Goal: Task Accomplishment & Management: Manage account settings

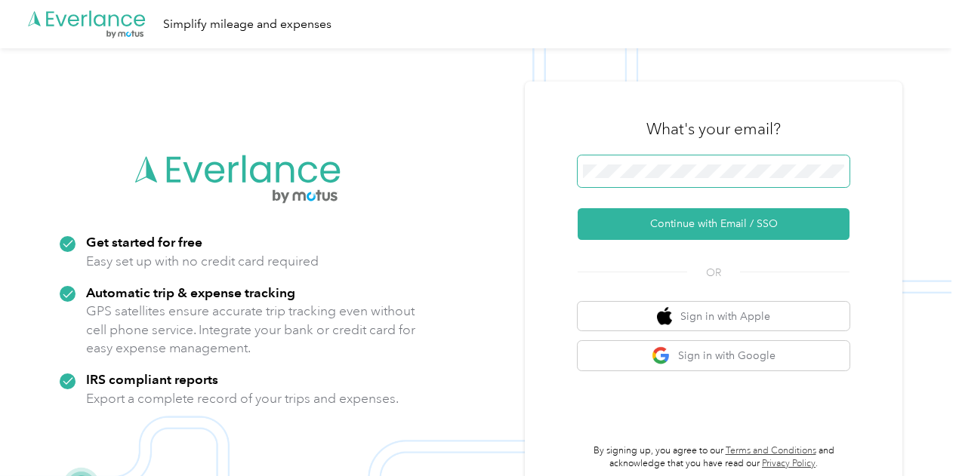
click at [578, 208] on button "Continue with Email / SSO" at bounding box center [714, 224] width 272 height 32
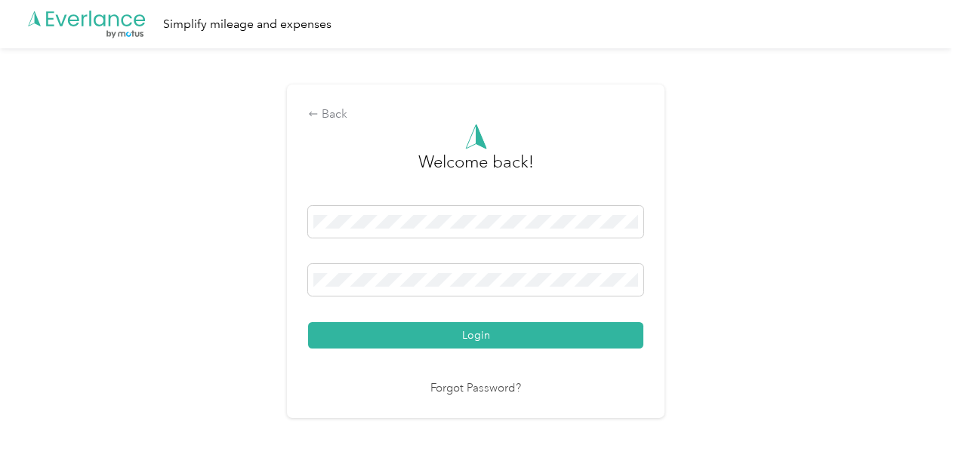
click at [308, 322] on button "Login" at bounding box center [475, 335] width 335 height 26
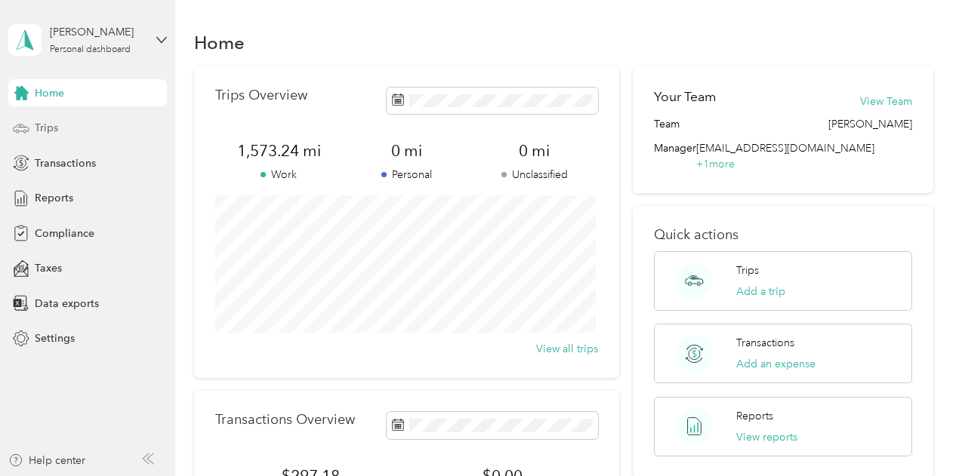
click at [56, 123] on span "Trips" at bounding box center [46, 128] width 23 height 16
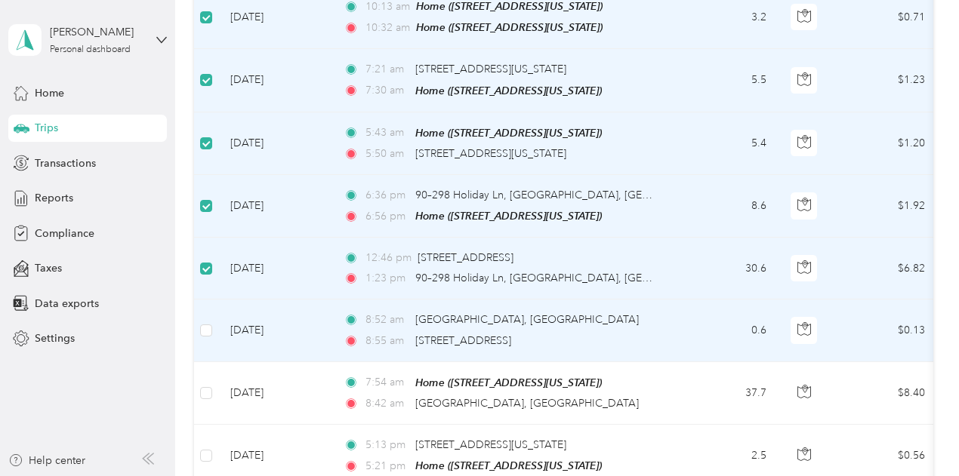
scroll to position [302, 0]
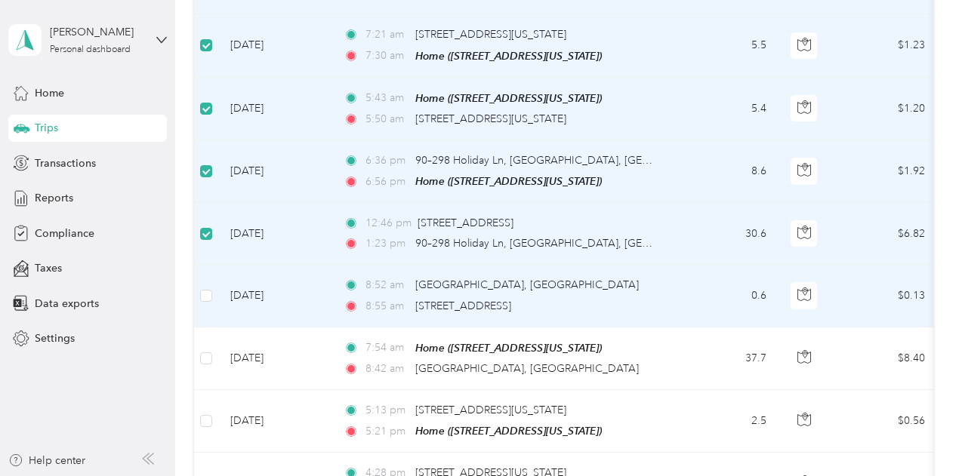
click at [213, 291] on td at bounding box center [206, 296] width 24 height 62
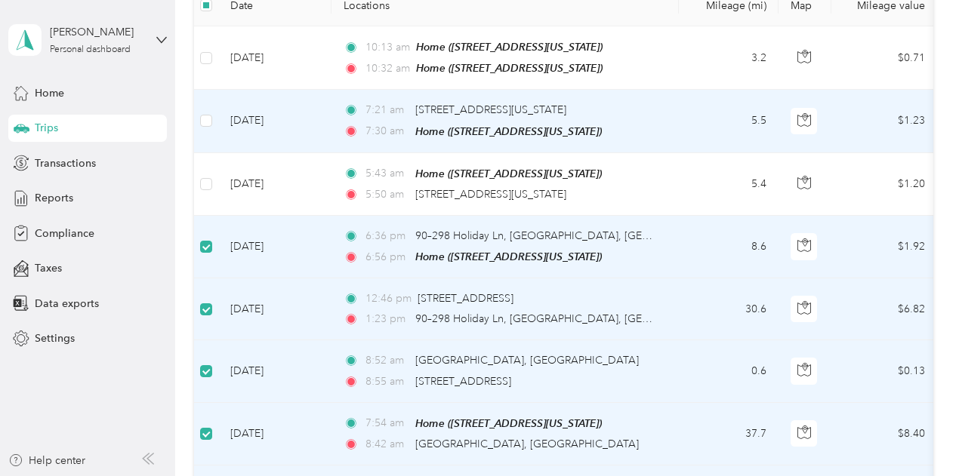
scroll to position [0, 0]
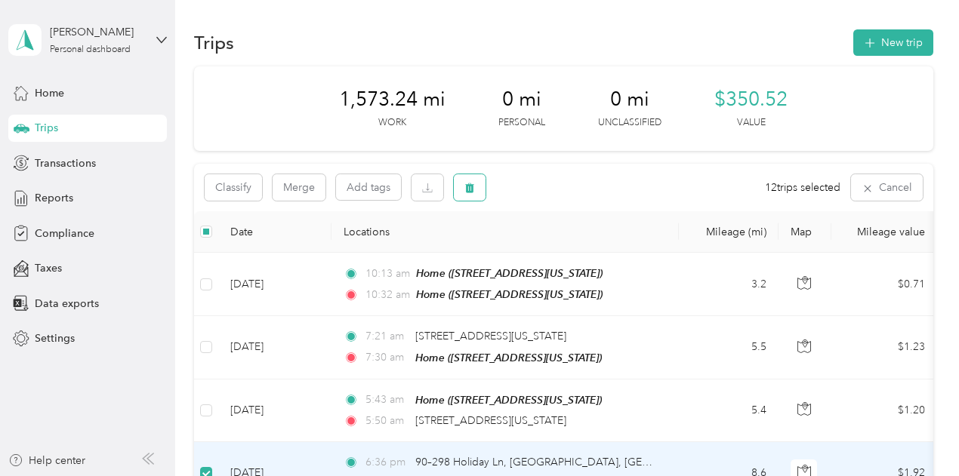
click at [476, 189] on button "button" at bounding box center [470, 187] width 32 height 26
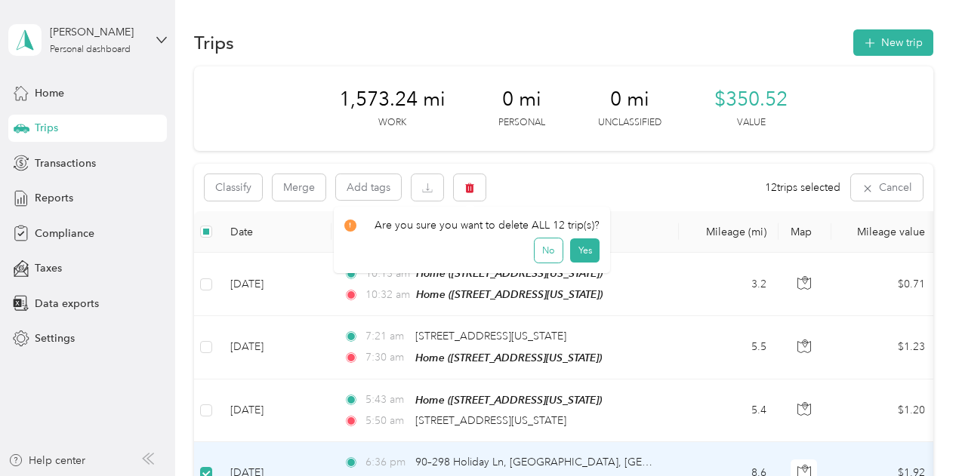
click at [547, 250] on button "No" at bounding box center [549, 251] width 28 height 24
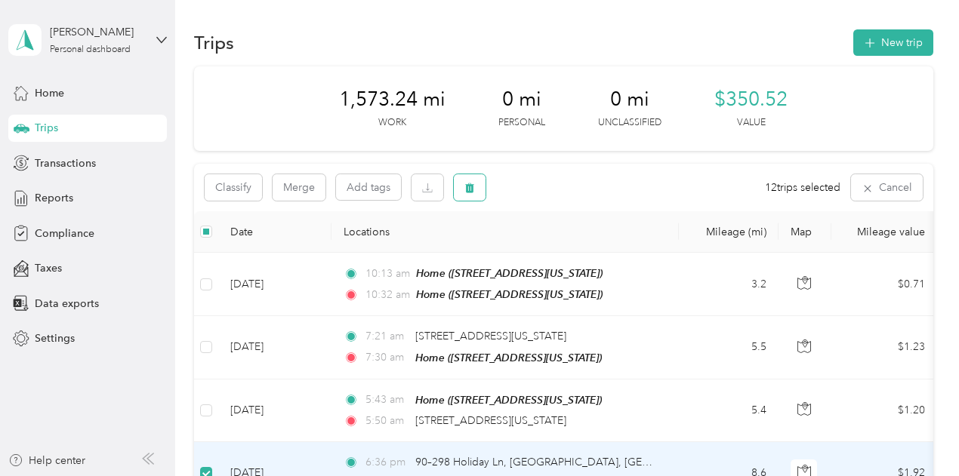
click at [468, 182] on span "button" at bounding box center [469, 187] width 11 height 13
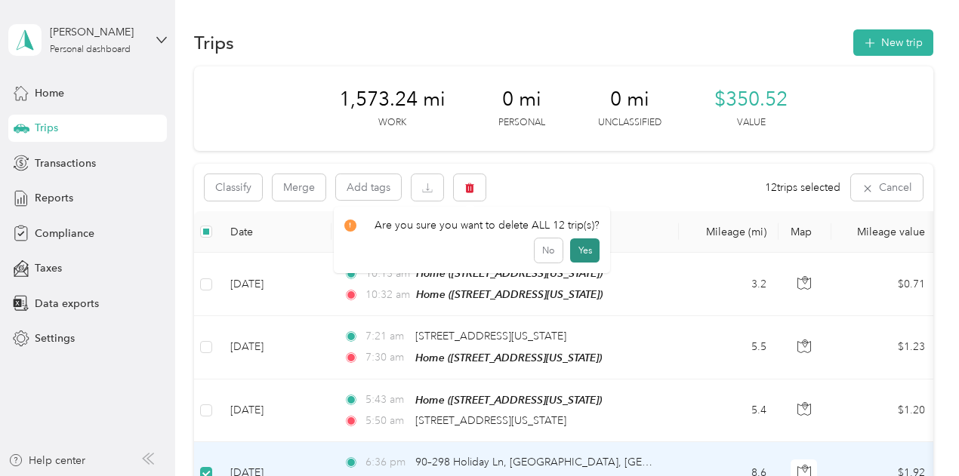
click at [582, 254] on button "Yes" at bounding box center [584, 251] width 29 height 24
